Goal: Check status: Check status

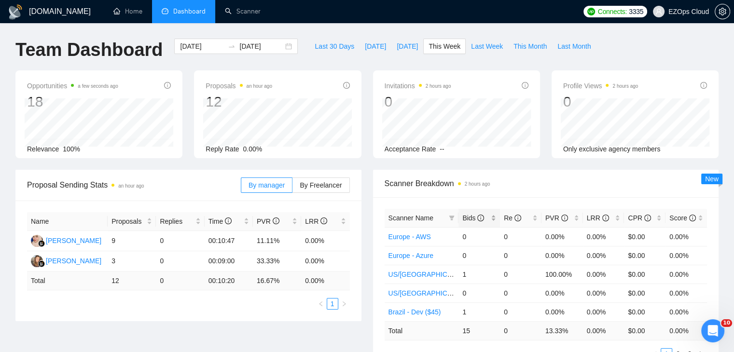
click at [462, 221] on div "Bids" at bounding box center [479, 218] width 34 height 11
click at [452, 219] on icon "filter" at bounding box center [452, 218] width 6 height 6
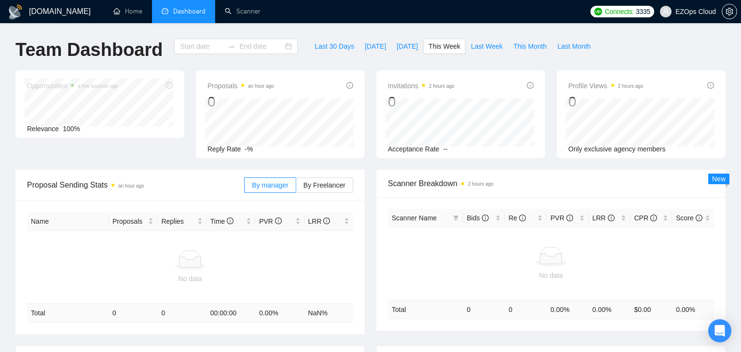
type input "[DATE]"
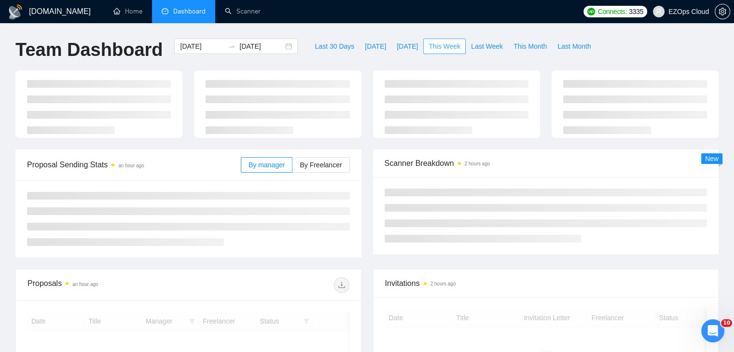
click at [438, 47] on span "This Week" at bounding box center [444, 46] width 32 height 11
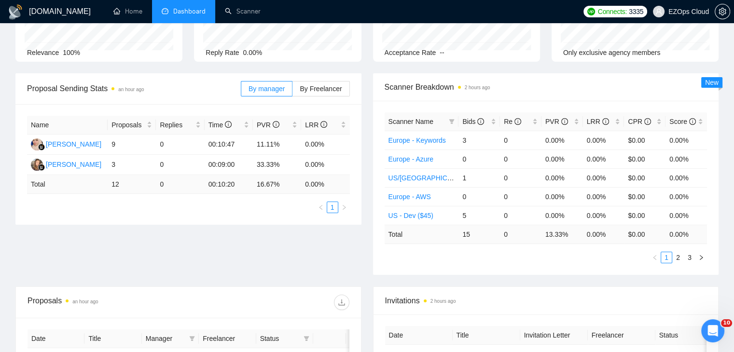
scroll to position [48, 0]
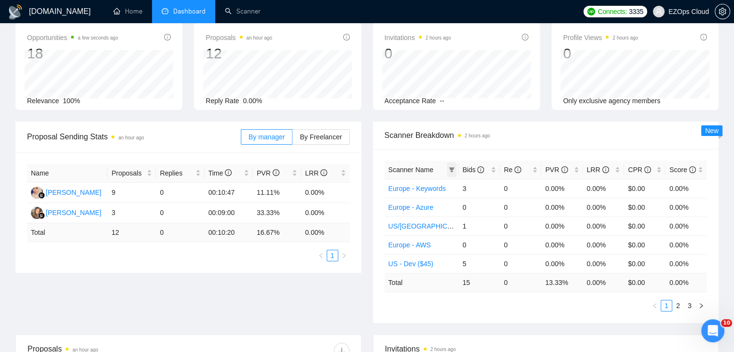
click at [450, 170] on icon "filter" at bounding box center [452, 170] width 6 height 6
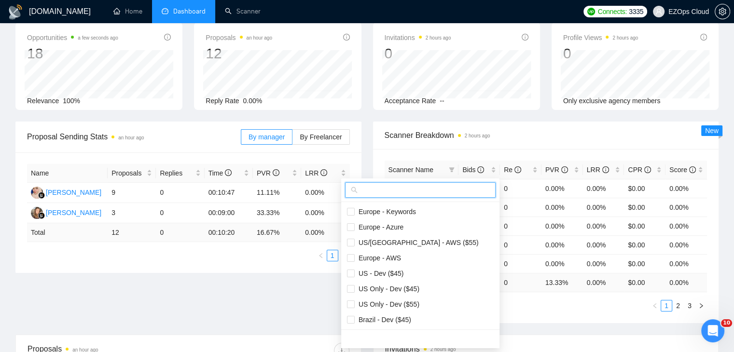
click at [427, 186] on input "text" at bounding box center [424, 190] width 130 height 11
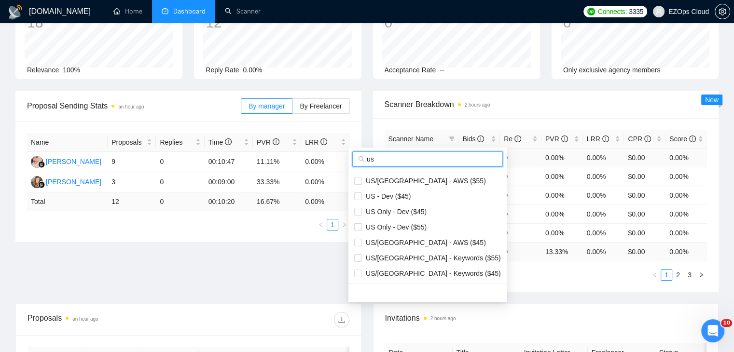
scroll to position [96, 0]
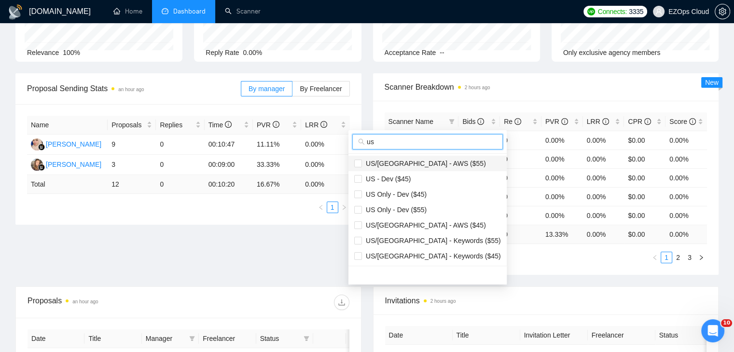
type input "us"
click at [420, 164] on span "US/[GEOGRAPHIC_DATA] - AWS ($55)" at bounding box center [424, 164] width 124 height 8
checkbox input "true"
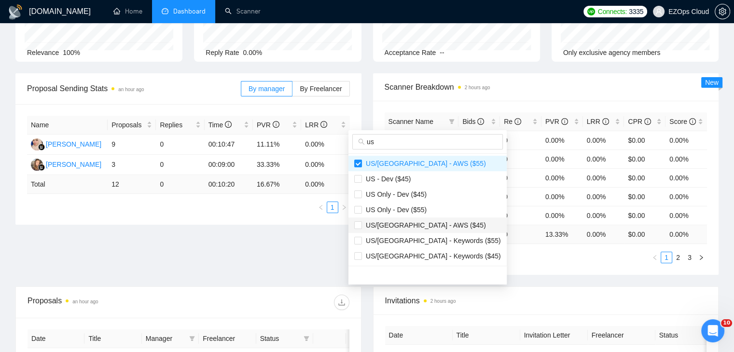
click at [425, 227] on span "US/[GEOGRAPHIC_DATA] - AWS ($45)" at bounding box center [424, 225] width 124 height 8
checkbox input "true"
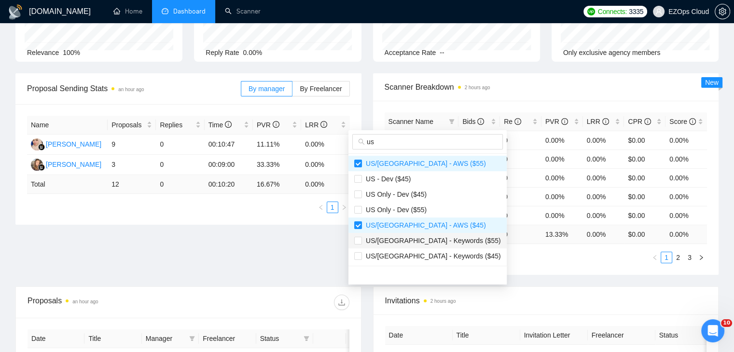
click at [430, 242] on span "US/[GEOGRAPHIC_DATA] - Keywords ($55)" at bounding box center [431, 241] width 139 height 8
checkbox input "true"
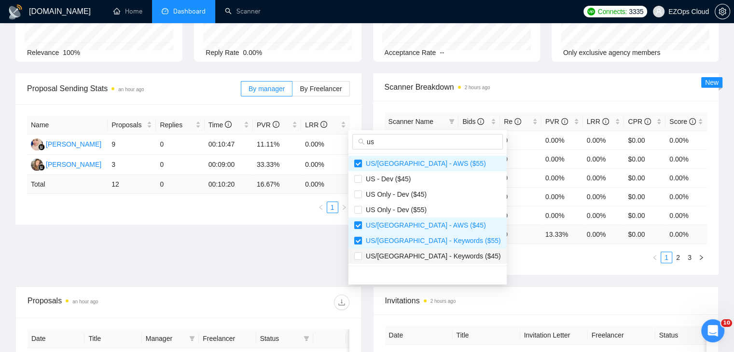
click at [434, 256] on span "US/[GEOGRAPHIC_DATA] - Keywords ($45)" at bounding box center [431, 256] width 139 height 8
checkbox input "true"
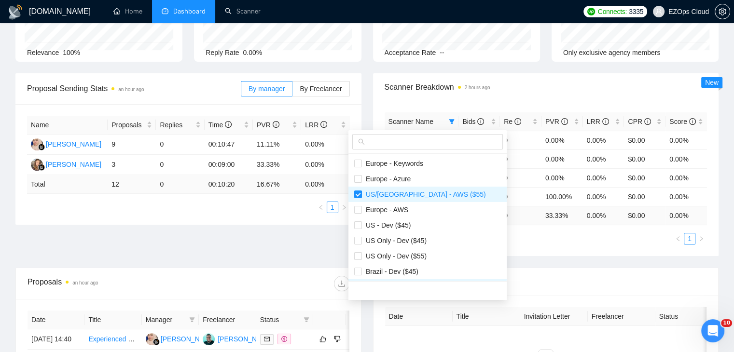
click at [515, 258] on div "Proposal Sending Stats an hour ago By manager By Freelancer Name Proposals Repl…" at bounding box center [367, 170] width 714 height 194
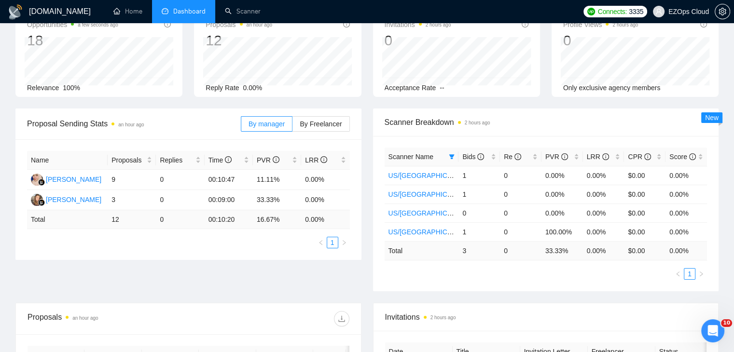
scroll to position [0, 0]
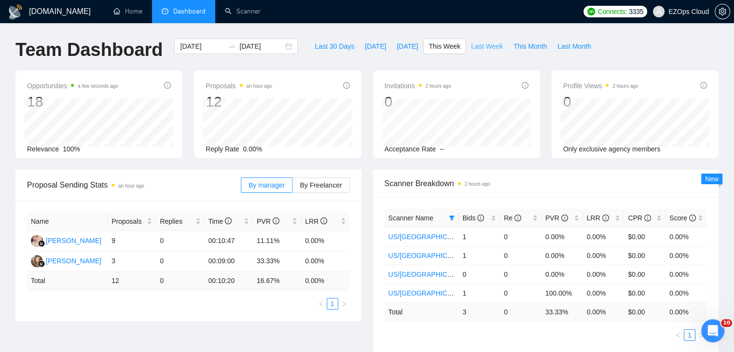
click at [483, 43] on span "Last Week" at bounding box center [487, 46] width 32 height 11
type input "[DATE]"
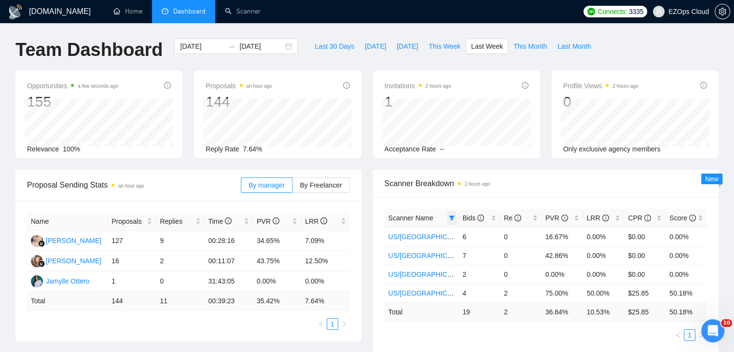
click at [452, 217] on icon "filter" at bounding box center [451, 218] width 5 height 5
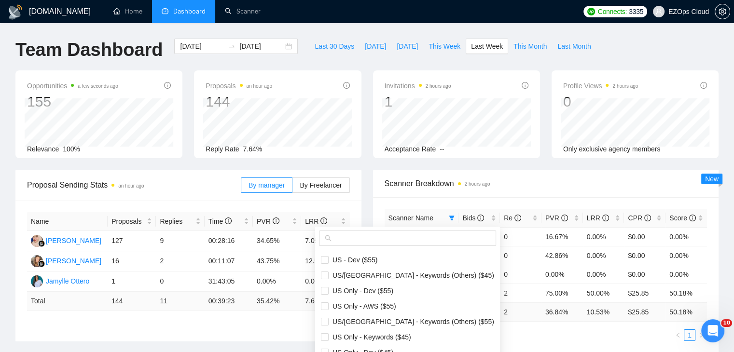
click at [416, 227] on div at bounding box center [407, 239] width 185 height 24
click at [421, 233] on input "text" at bounding box center [411, 238] width 157 height 11
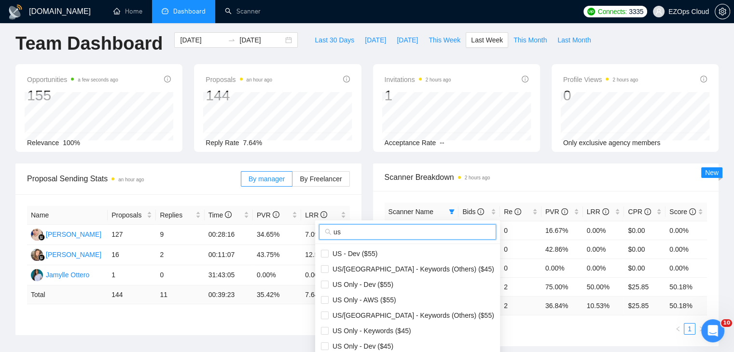
scroll to position [48, 0]
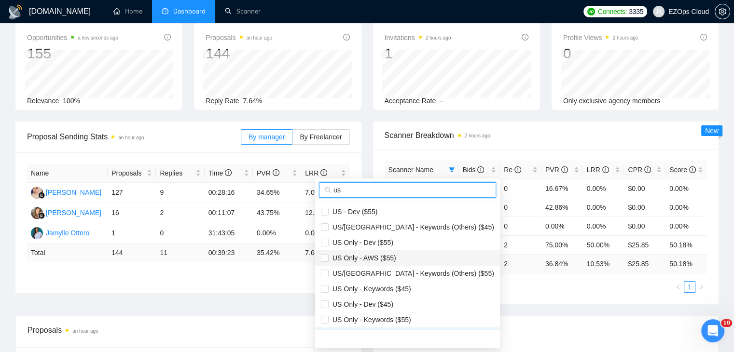
type input "us"
click at [399, 258] on span "US Only - AWS ($55)" at bounding box center [407, 258] width 173 height 11
checkbox input "true"
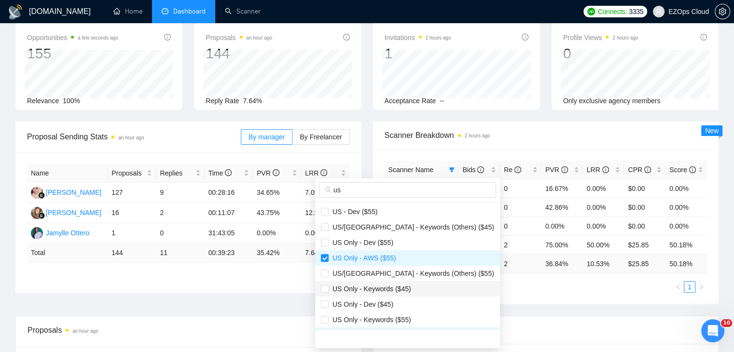
click at [402, 291] on span "US Only - Keywords ($45)" at bounding box center [369, 289] width 82 height 8
checkbox input "true"
click at [403, 317] on span "US Only - Keywords ($55)" at bounding box center [369, 320] width 82 height 8
checkbox input "true"
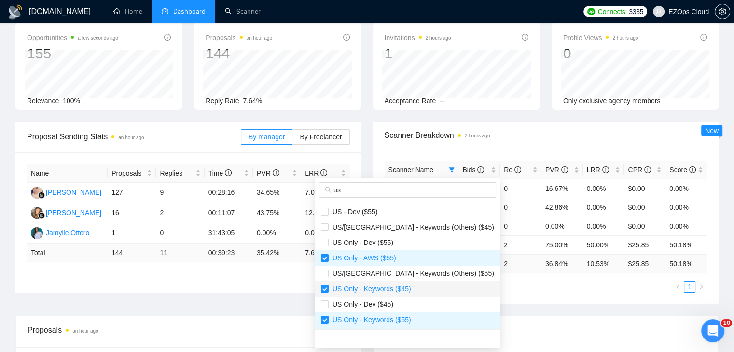
scroll to position [96, 0]
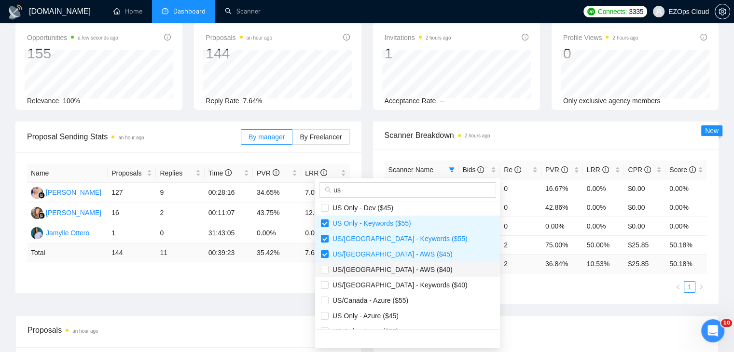
click at [417, 270] on span "US/[GEOGRAPHIC_DATA] - AWS ($40)" at bounding box center [407, 269] width 173 height 11
checkbox input "true"
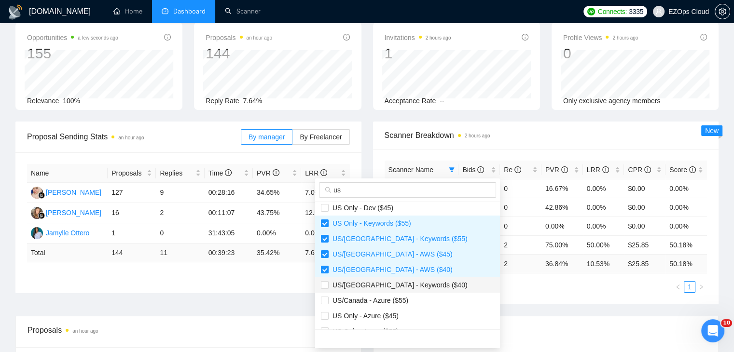
click at [413, 288] on span "US/[GEOGRAPHIC_DATA] - Keywords ($40)" at bounding box center [397, 285] width 139 height 8
checkbox input "true"
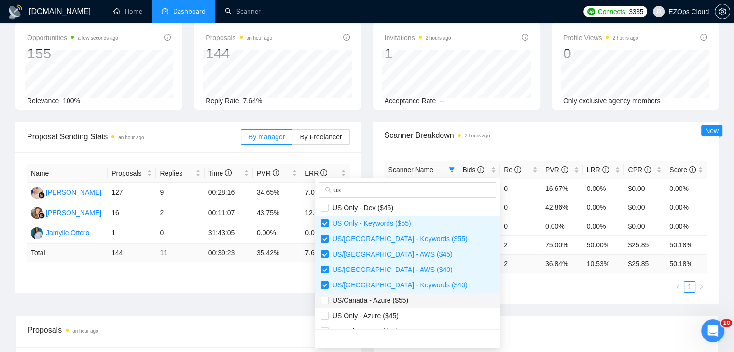
click at [407, 304] on span "US/Canada - Azure ($55)" at bounding box center [407, 300] width 173 height 11
checkbox input "true"
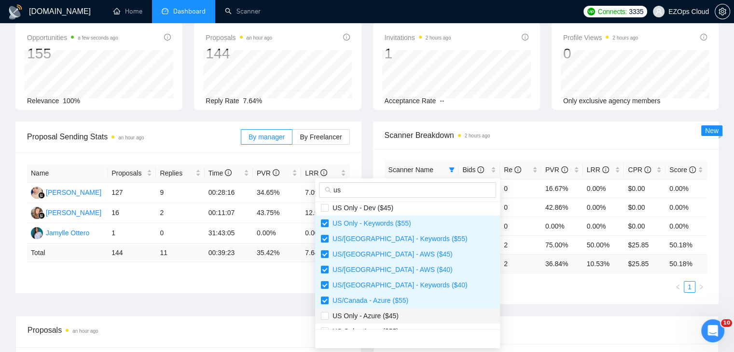
click at [403, 315] on span "US Only - Azure ($45)" at bounding box center [407, 316] width 173 height 11
checkbox input "true"
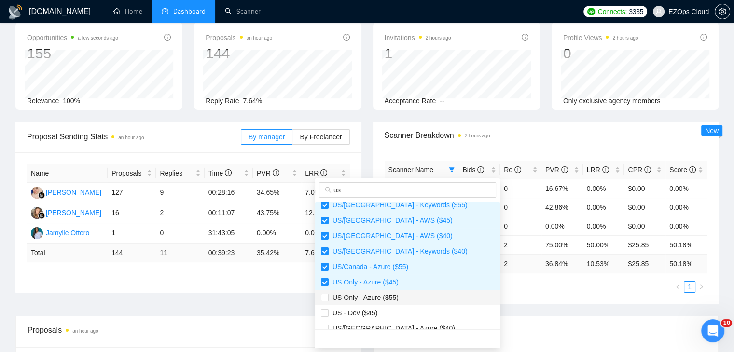
scroll to position [145, 0]
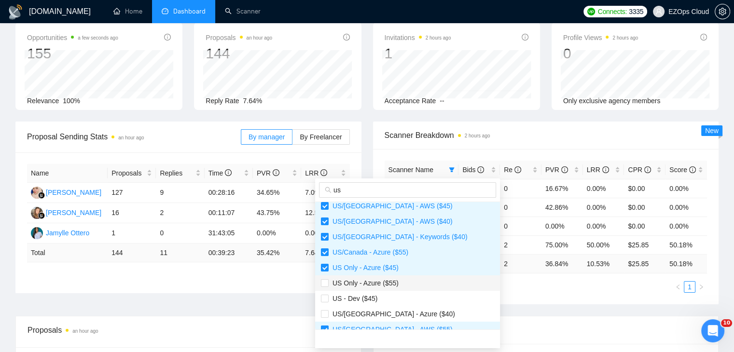
click at [396, 286] on span "US Only - Azure ($55)" at bounding box center [363, 283] width 70 height 8
checkbox input "true"
click at [397, 313] on span "US/[GEOGRAPHIC_DATA] - Azure ($40)" at bounding box center [391, 314] width 126 height 8
checkbox input "true"
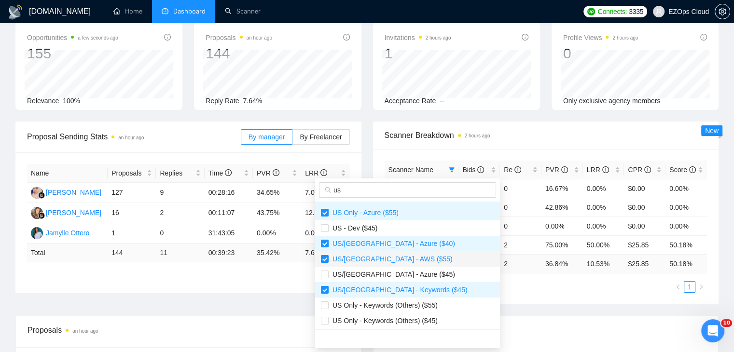
scroll to position [216, 0]
click at [391, 276] on span "US/[GEOGRAPHIC_DATA] - Azure ($45)" at bounding box center [391, 274] width 126 height 8
checkbox input "true"
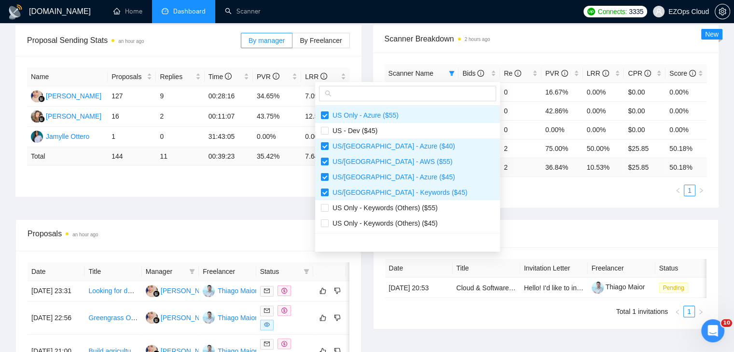
click at [525, 215] on div "Proposal Sending Stats an hour ago By manager By Freelancer Name Proposals Repl…" at bounding box center [367, 122] width 714 height 194
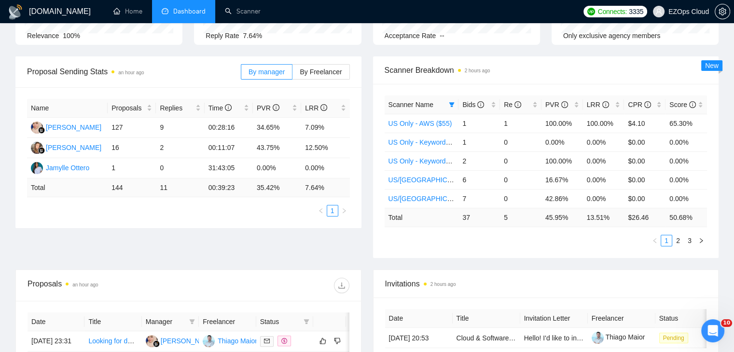
scroll to position [96, 0]
